Goal: Find contact information: Find contact information

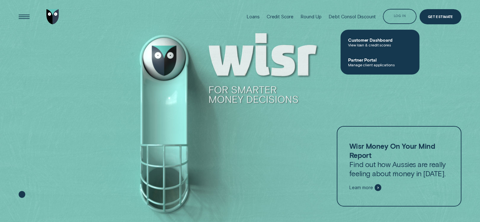
click at [400, 17] on div "Log in" at bounding box center [400, 17] width 12 height 3
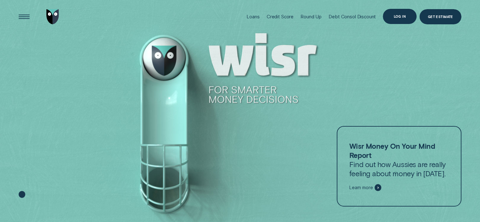
click at [393, 17] on div "Log in" at bounding box center [400, 16] width 34 height 15
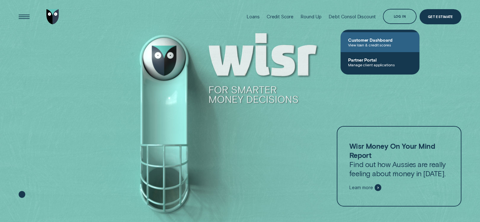
click at [385, 43] on span "View loan & credit scores" at bounding box center [380, 45] width 64 height 4
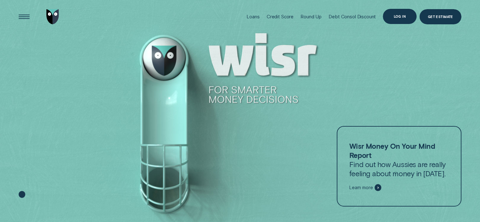
click at [399, 18] on div "Log in" at bounding box center [400, 16] width 34 height 15
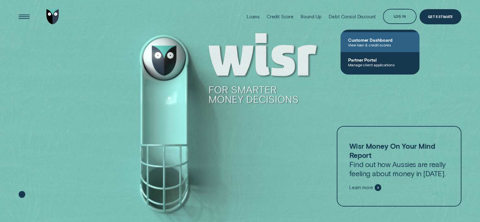
click at [376, 45] on span "View loan & credit scores" at bounding box center [380, 45] width 64 height 4
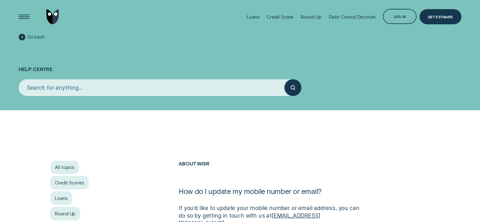
scroll to position [158, 0]
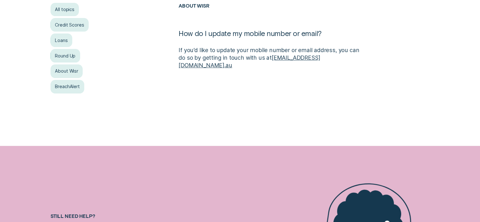
click at [308, 58] on link "[EMAIL_ADDRESS][DOMAIN_NAME]" at bounding box center [249, 61] width 141 height 14
drag, startPoint x: 263, startPoint y: 56, endPoint x: 321, endPoint y: 58, distance: 58.1
click at [321, 58] on p "If you’d like to update your mobile number or email address, you can do so by g…" at bounding box center [272, 57] width 187 height 23
copy p "[EMAIL_ADDRESS][DOMAIN_NAME] .au"
